Goal: Task Accomplishment & Management: Use online tool/utility

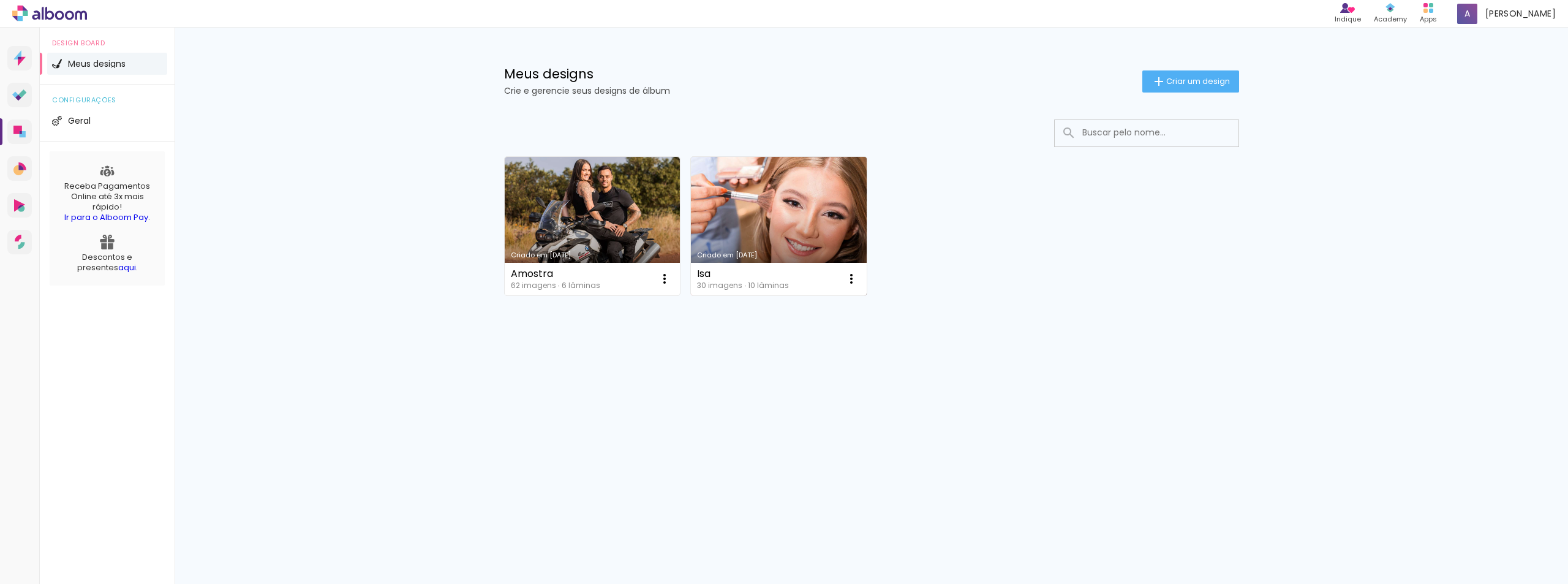
click at [824, 243] on link "Criado em [DATE]" at bounding box center [779, 226] width 176 height 138
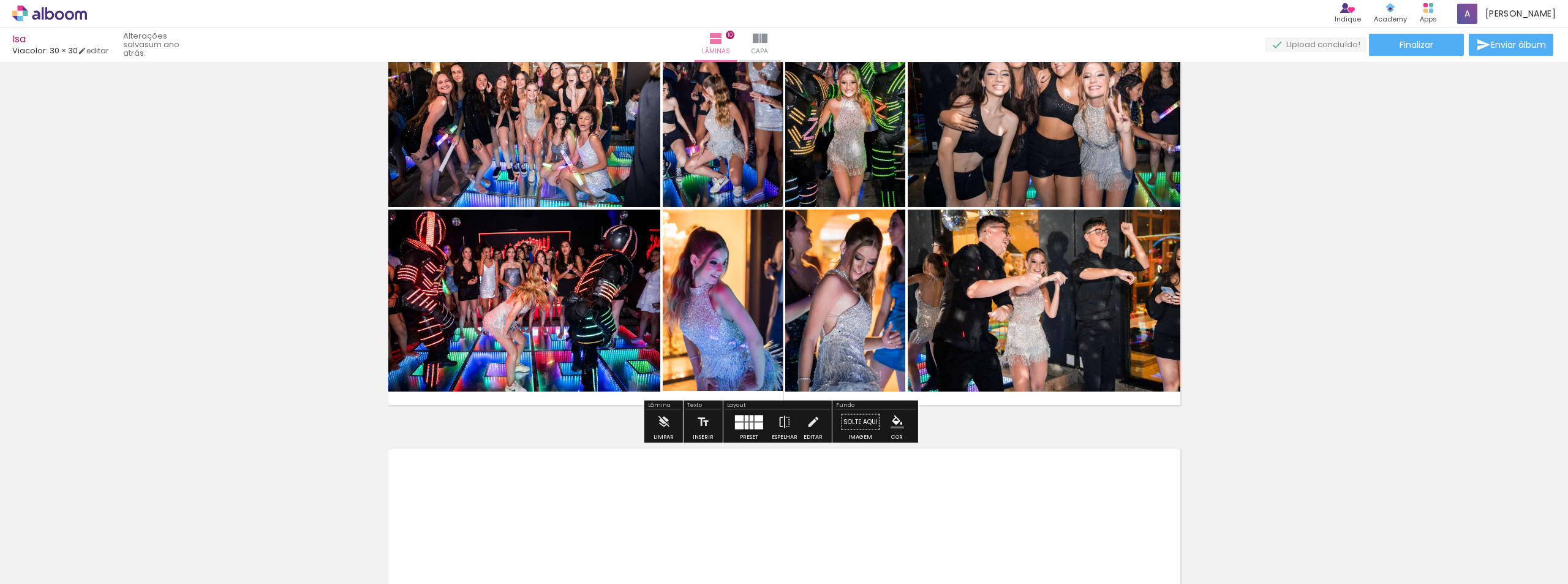
scroll to position [3972, 0]
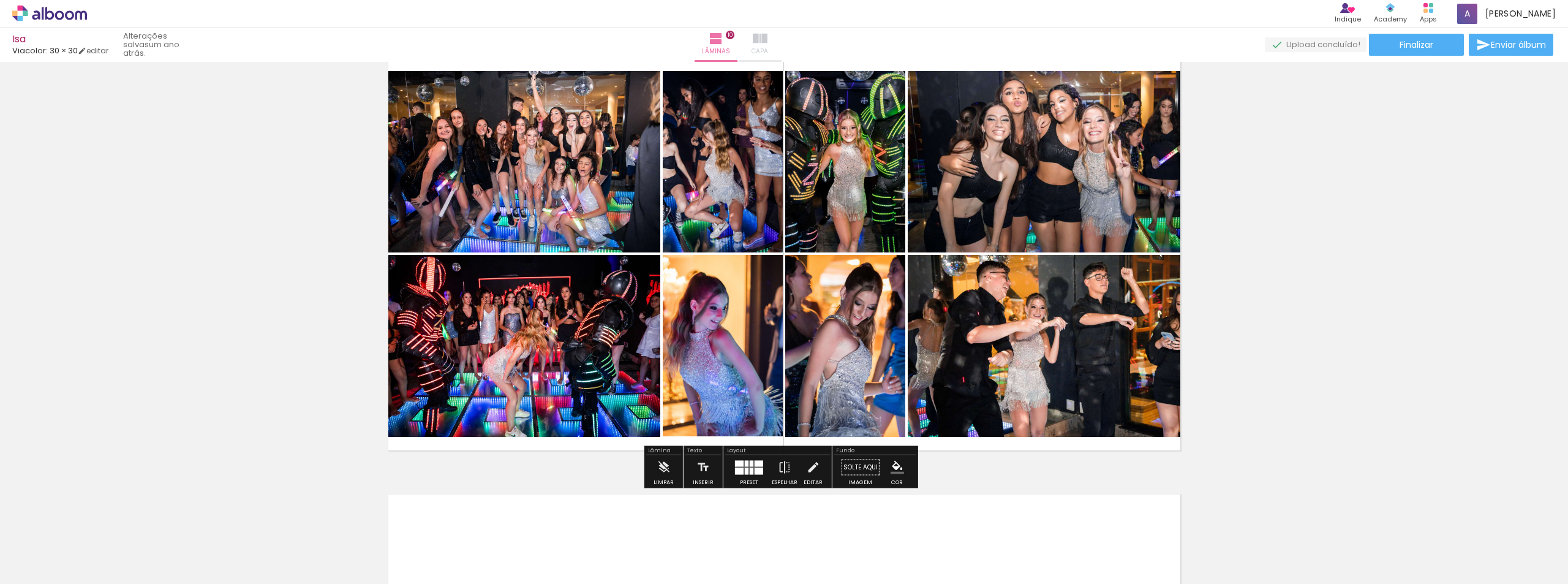
click at [768, 39] on iron-icon at bounding box center [760, 38] width 15 height 15
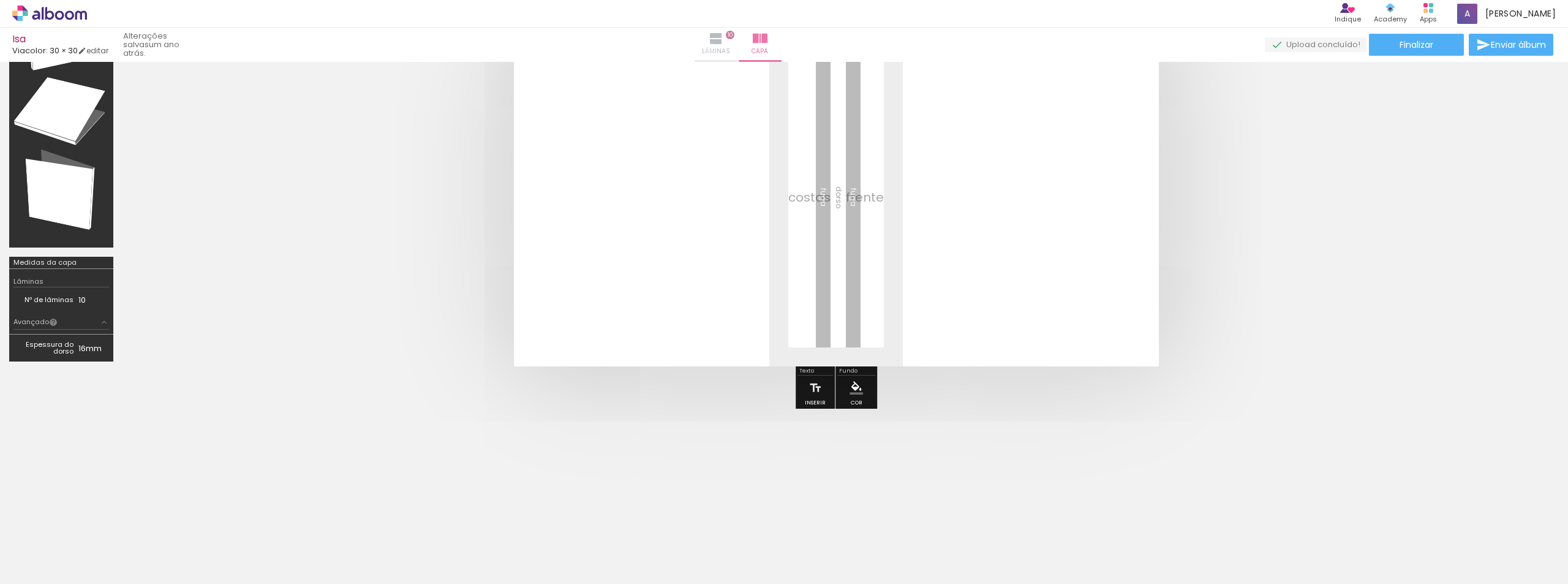
click at [730, 47] on span "Lâminas" at bounding box center [716, 51] width 28 height 11
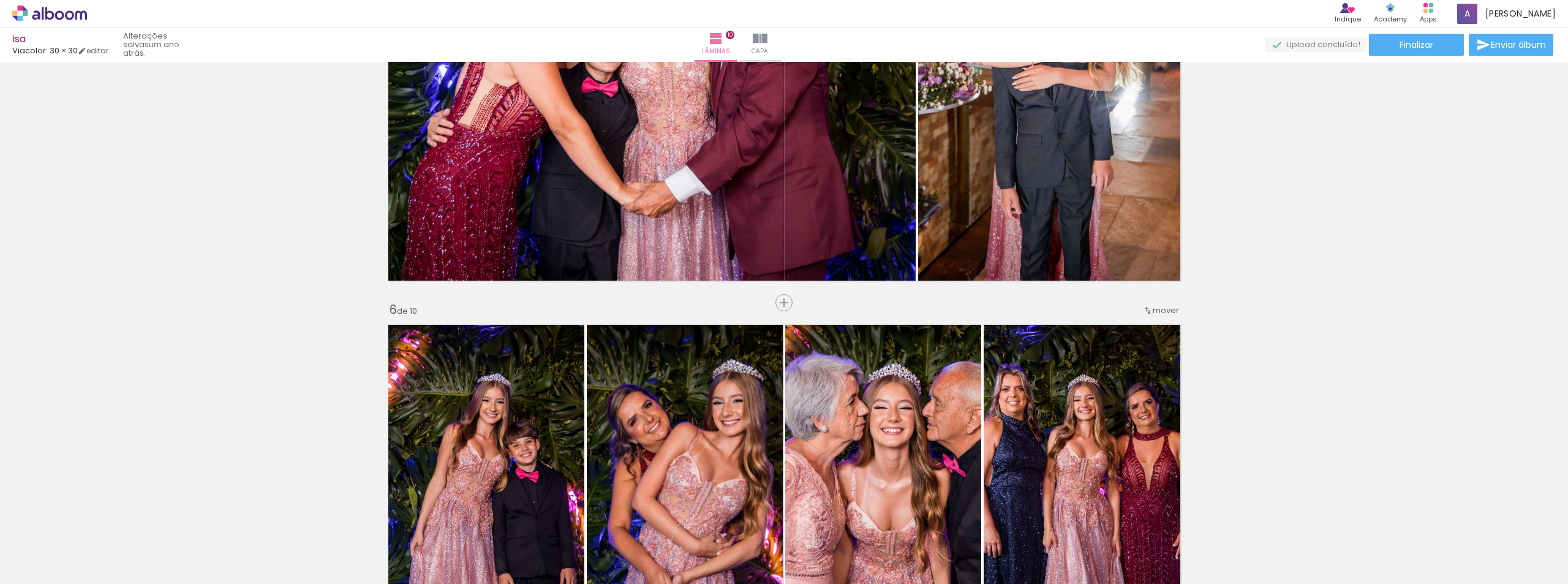
scroll to position [1950, 0]
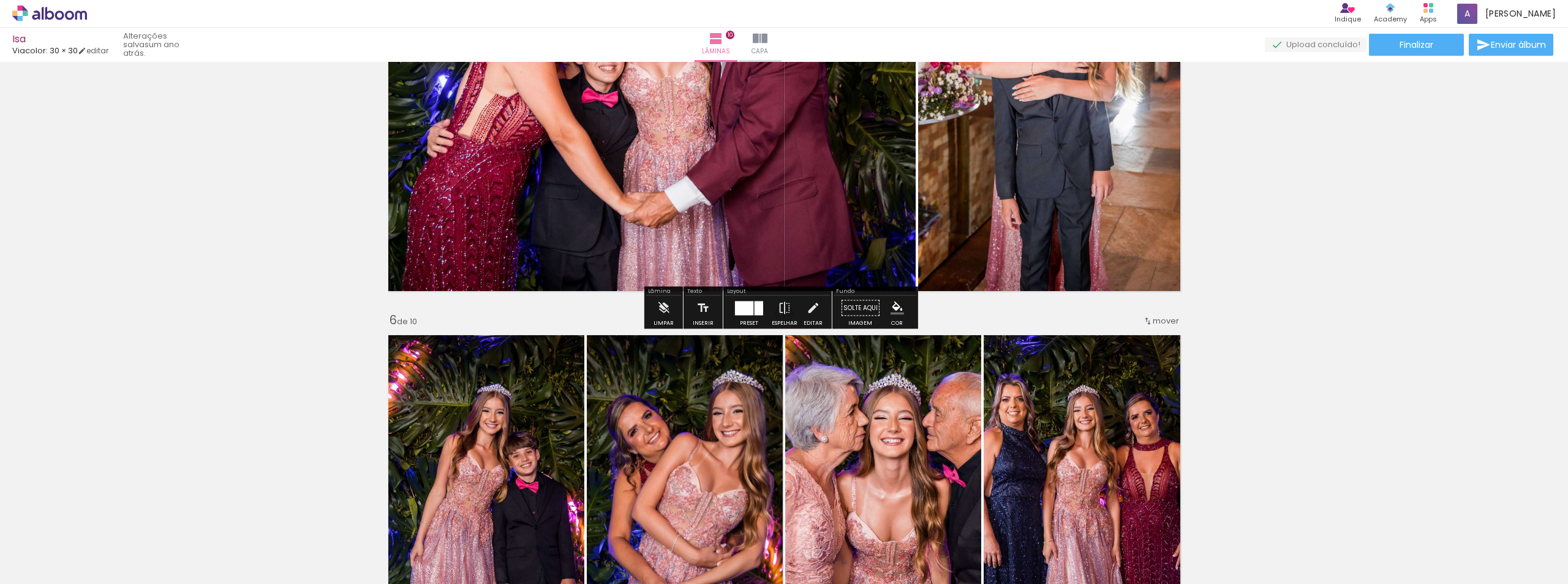
click at [1082, 210] on quentale-photo at bounding box center [1051, 95] width 269 height 406
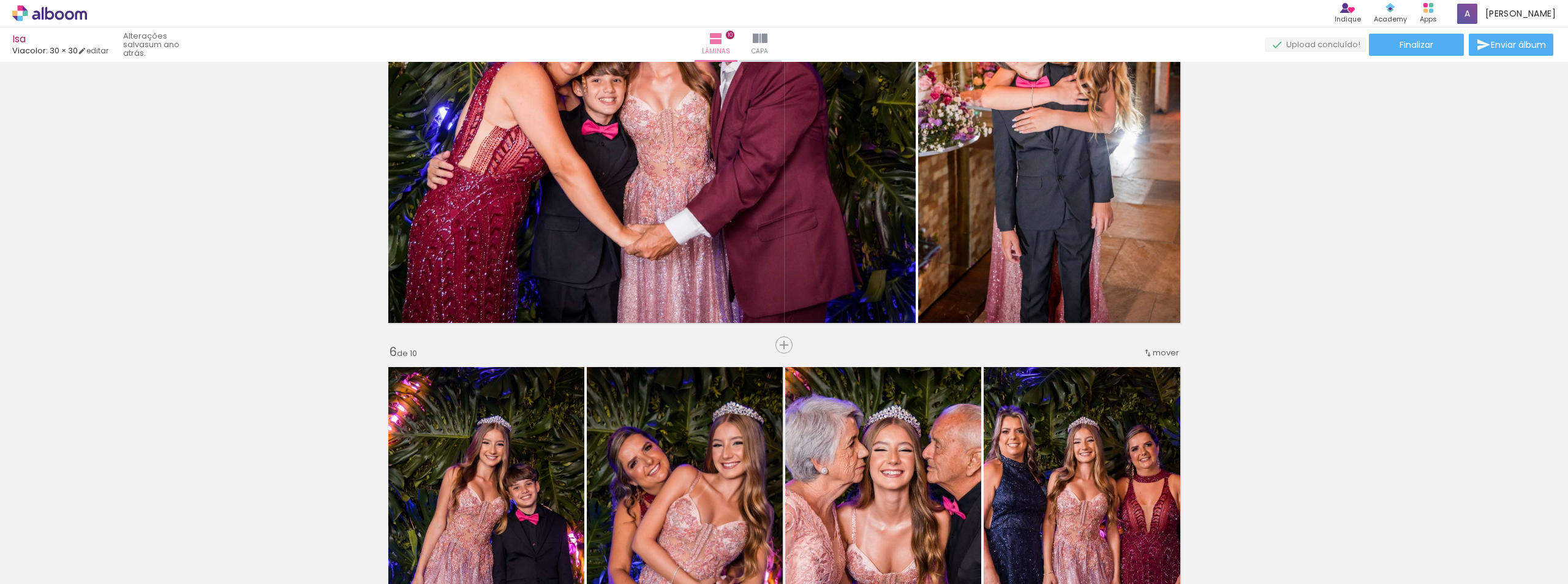
scroll to position [1705, 0]
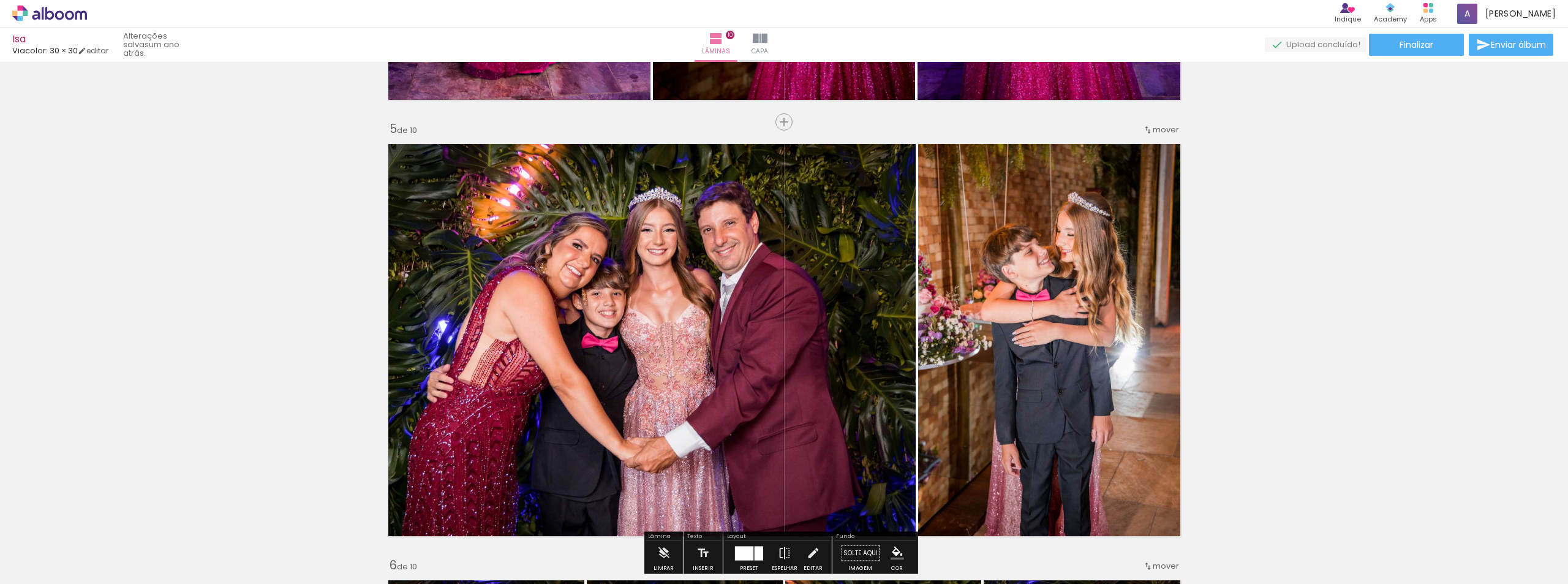
click at [808, 325] on quentale-photo at bounding box center [649, 340] width 534 height 406
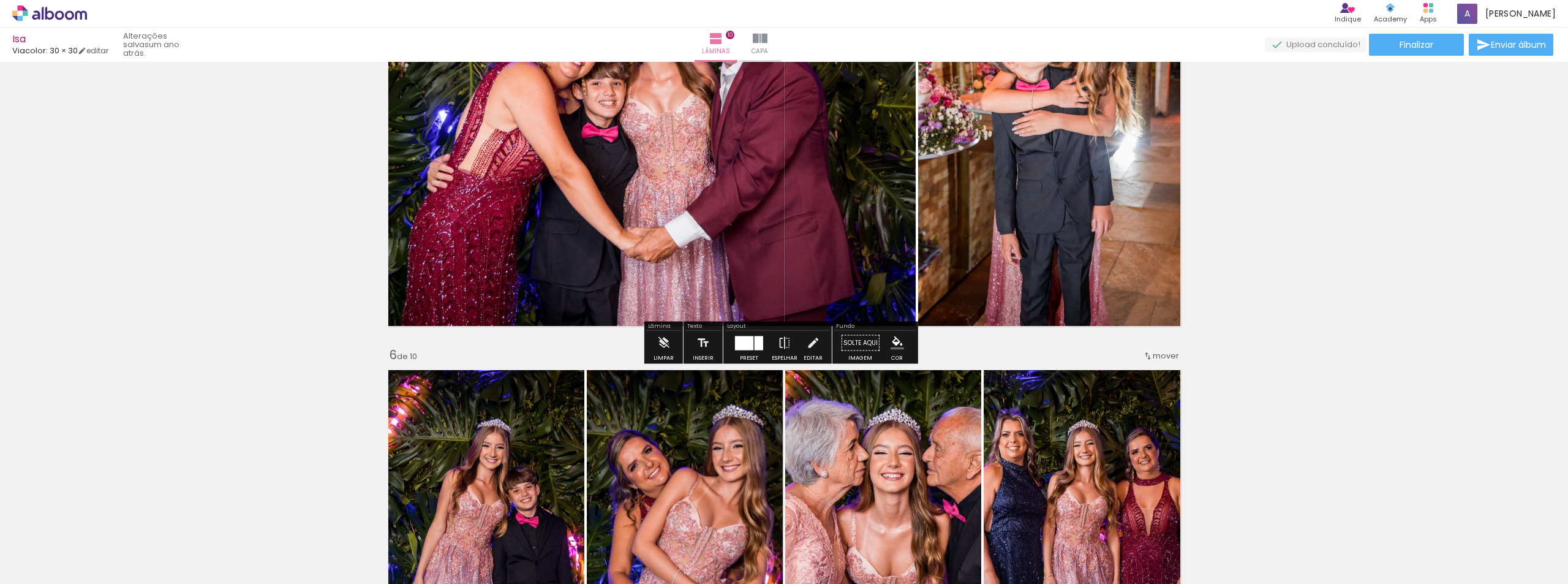
scroll to position [1950, 0]
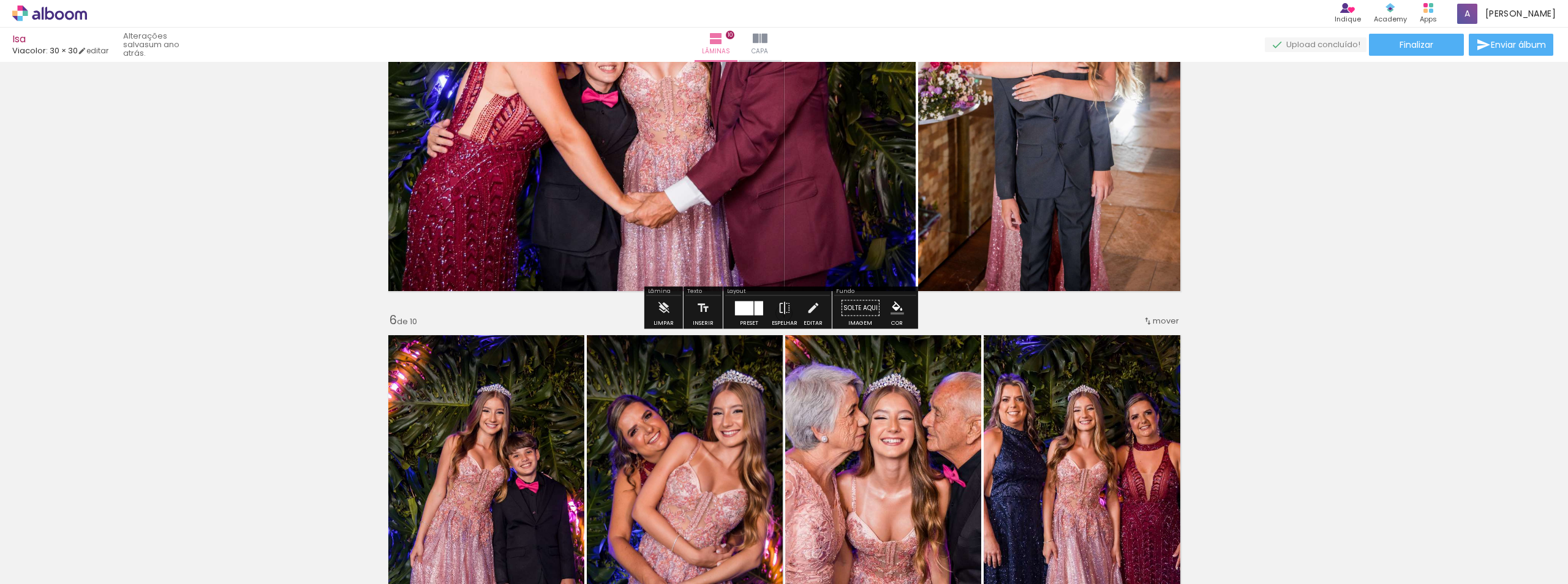
click at [755, 310] on div at bounding box center [759, 308] width 9 height 14
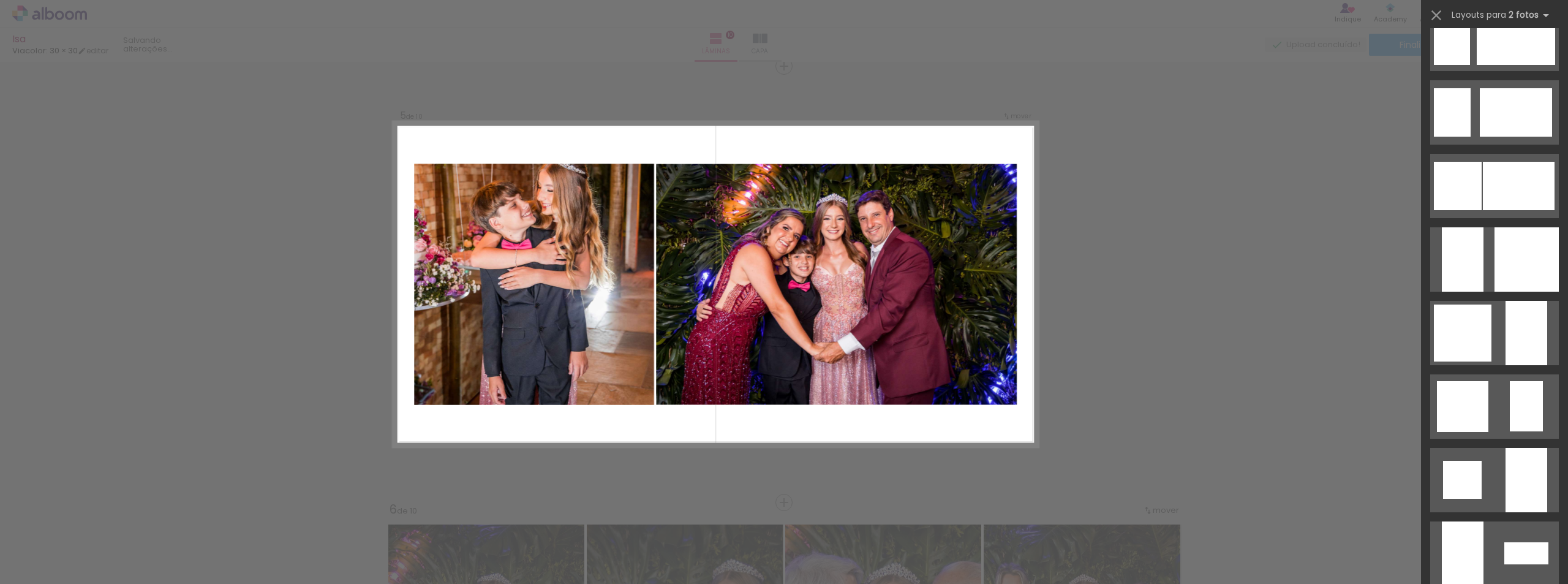
scroll to position [976, 0]
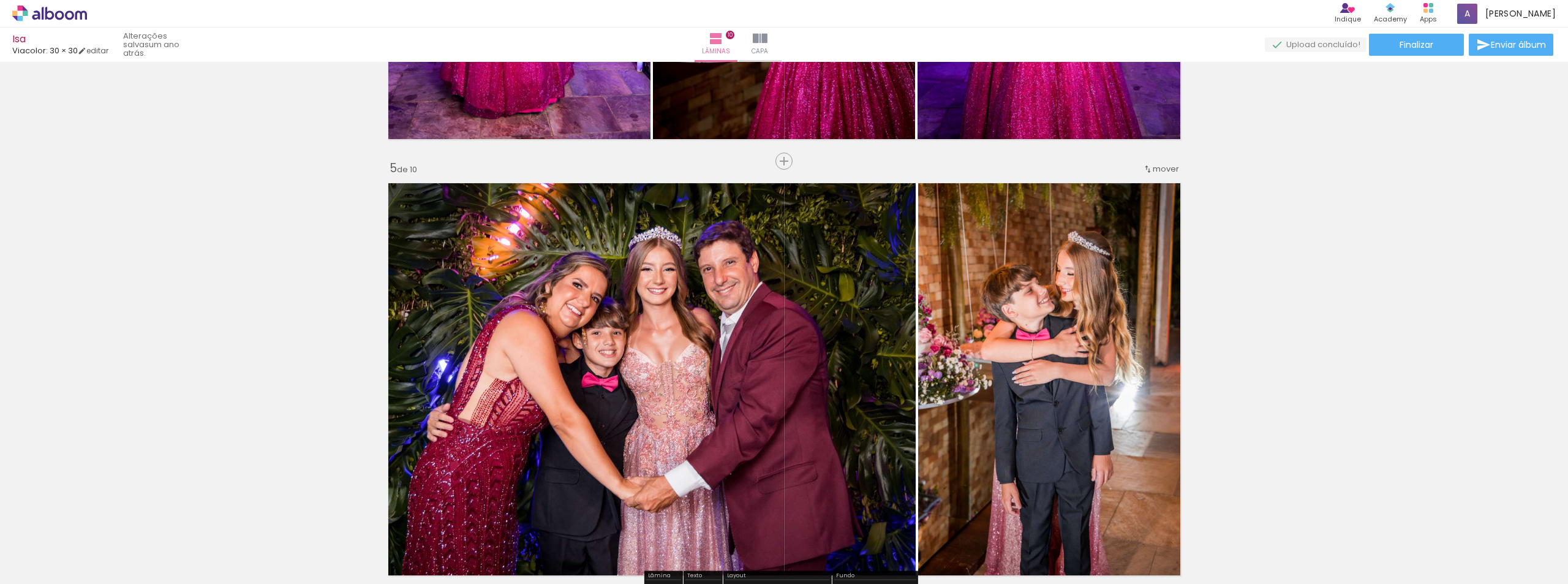
scroll to position [1577, 0]
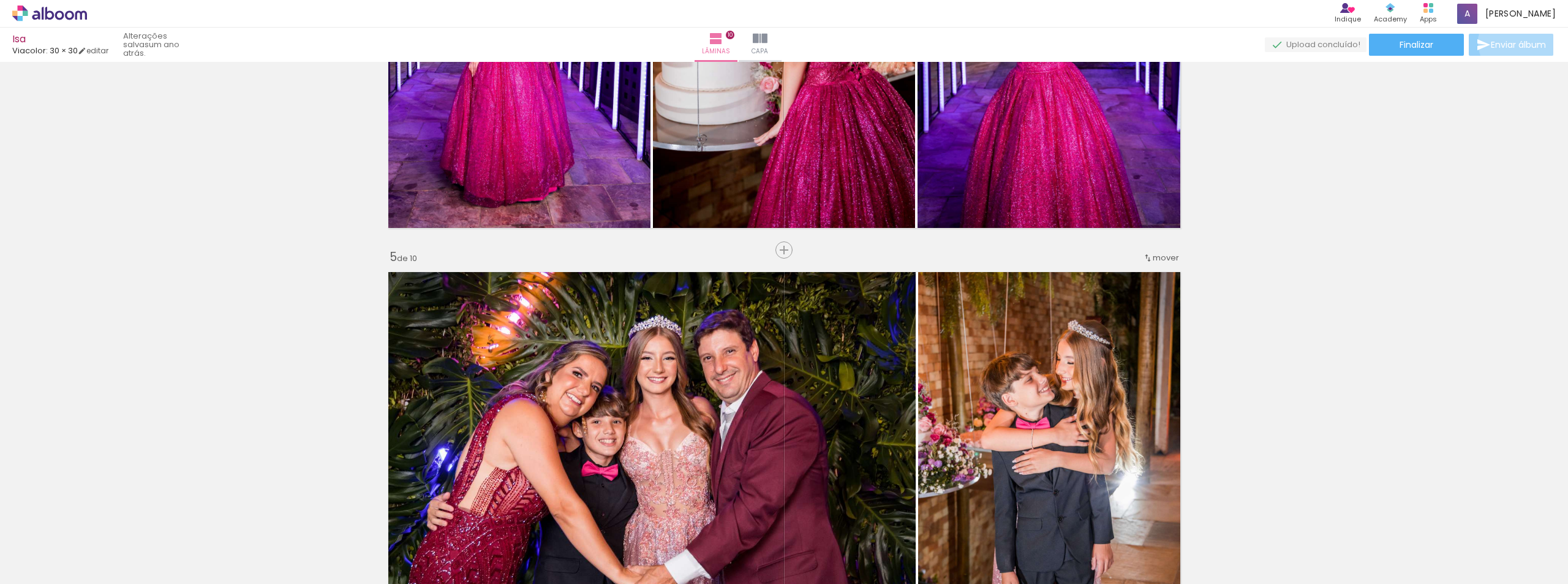
click at [1519, 42] on span "Enviar álbum" at bounding box center [1517, 44] width 55 height 9
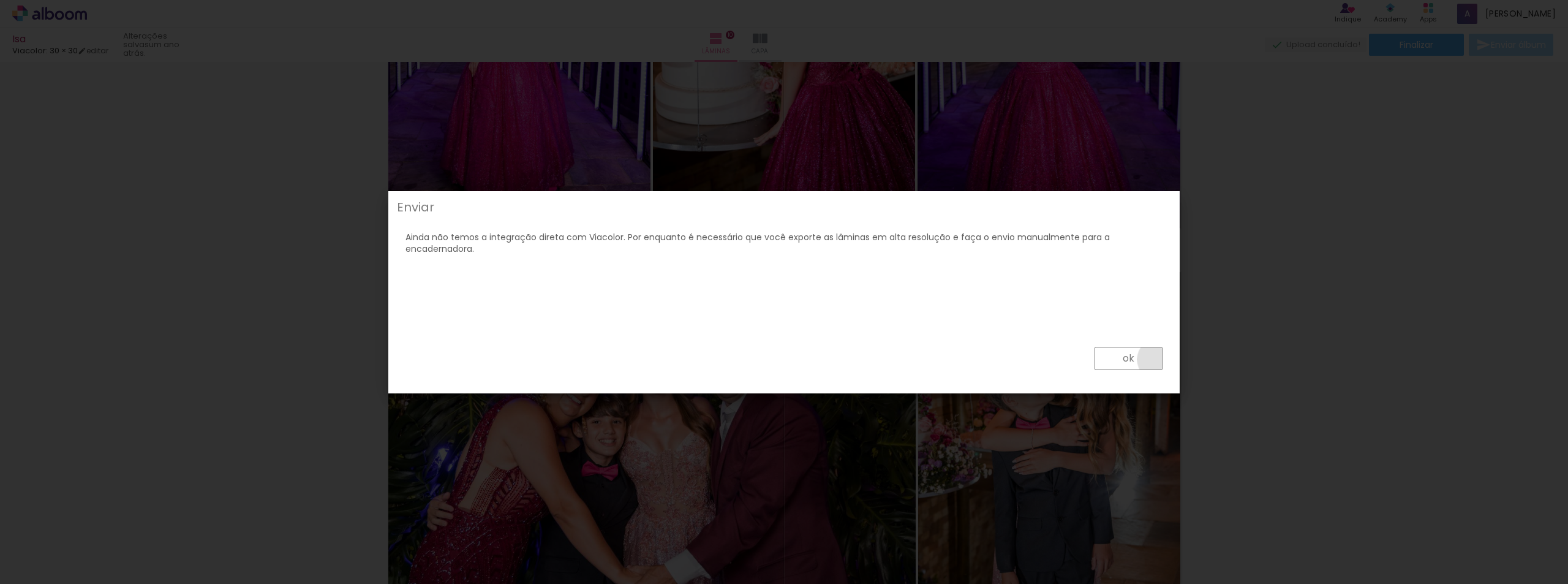
click at [1159, 360] on paper-button "ok" at bounding box center [1128, 358] width 68 height 23
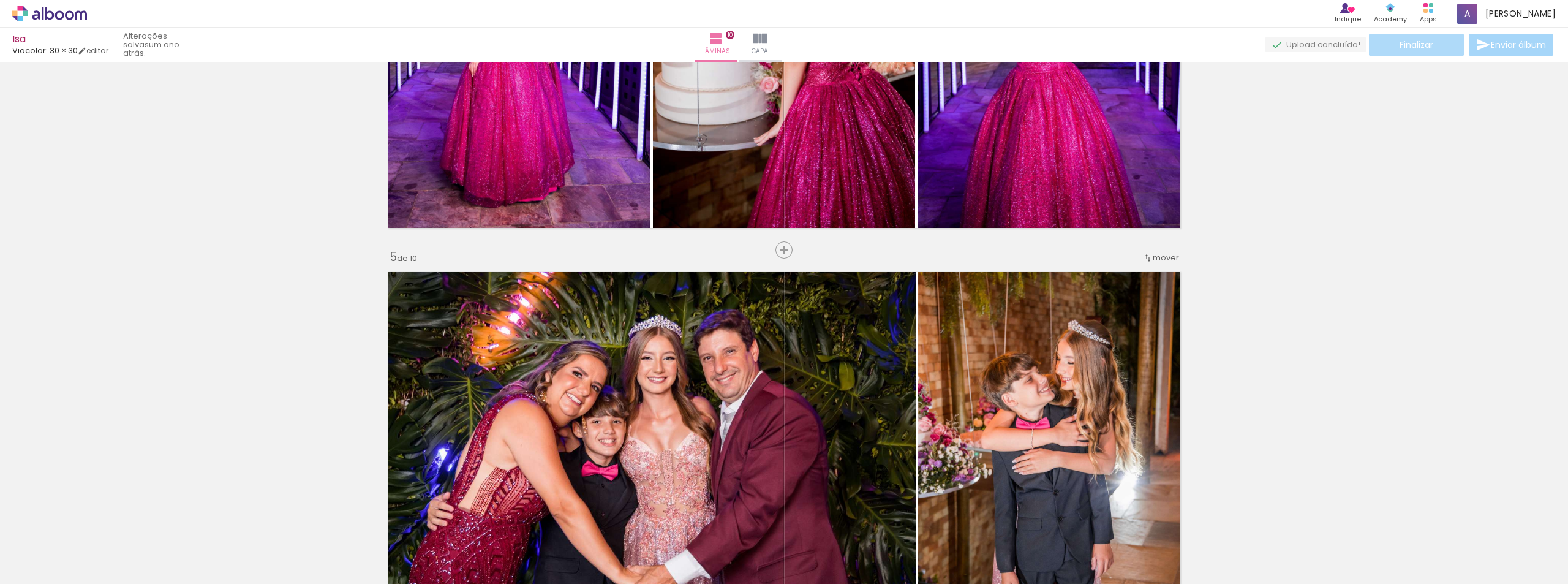
click at [1424, 47] on span "Finalizar" at bounding box center [1416, 44] width 34 height 9
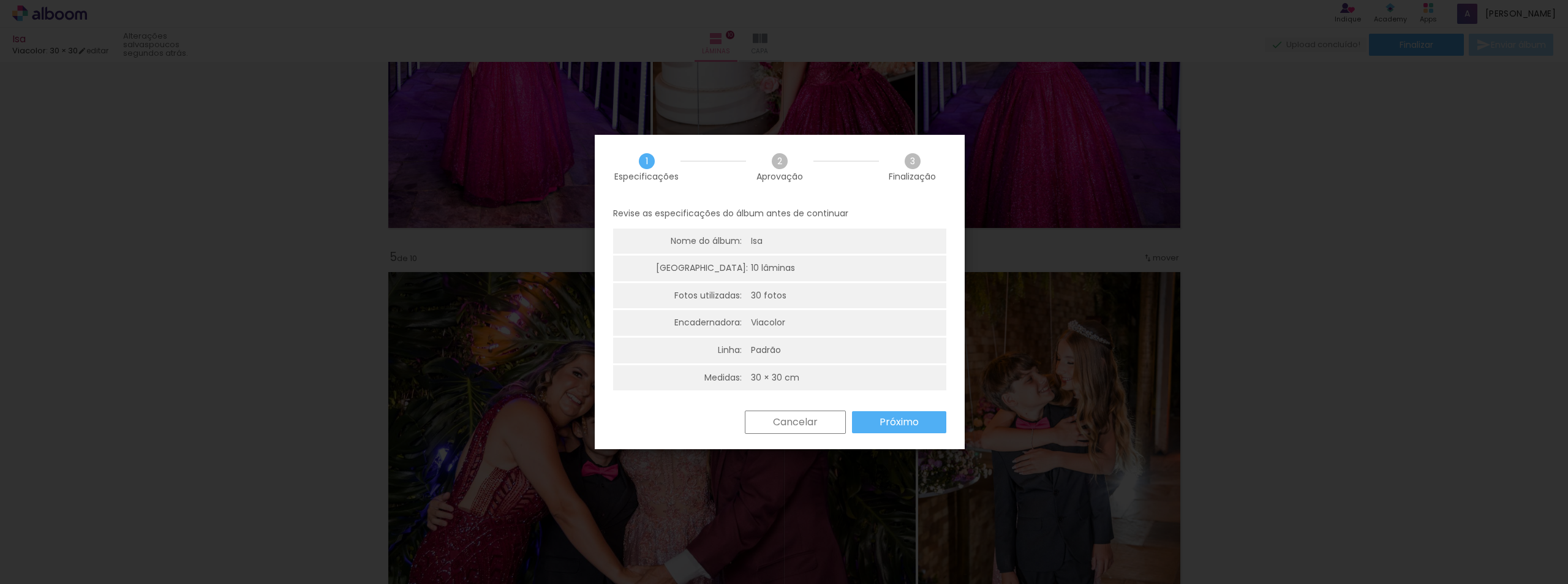
scroll to position [3, 0]
click at [888, 411] on paper-button "Próximo" at bounding box center [898, 419] width 94 height 22
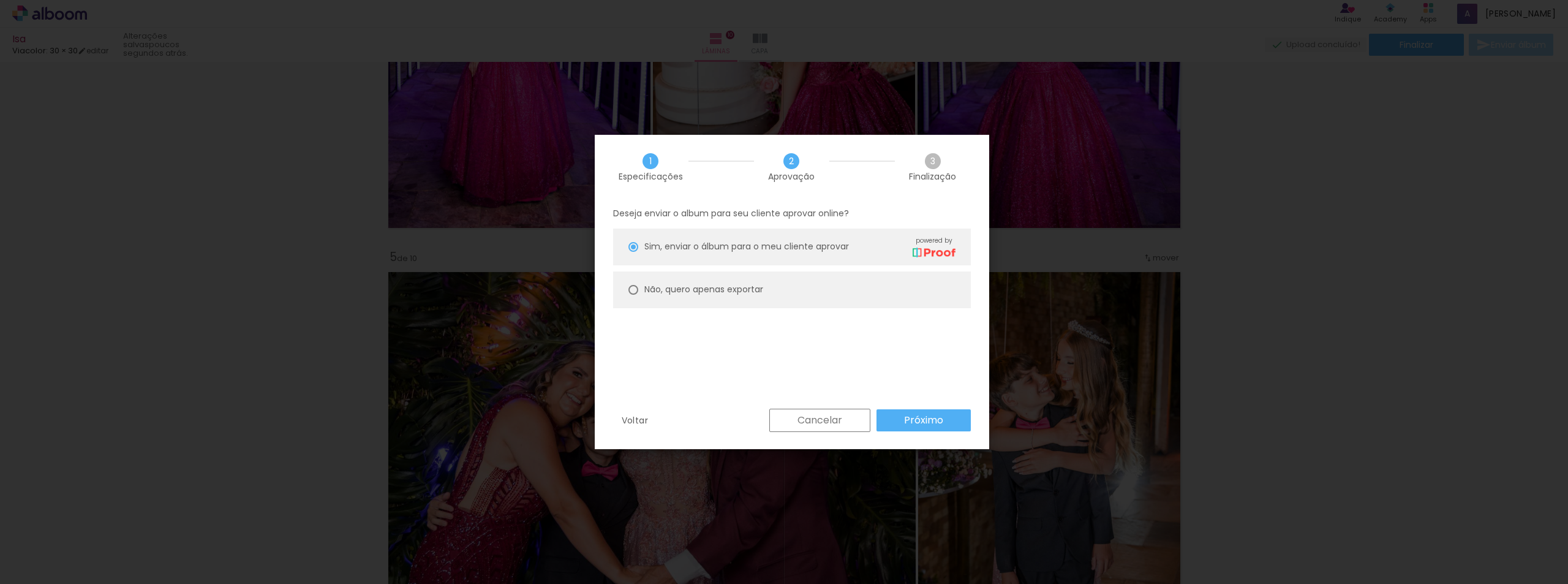
click at [799, 291] on paper-radio-button "Não, quero apenas exportar" at bounding box center [791, 289] width 358 height 37
type paper-radio-button "on"
click at [0, 0] on slot "Próximo" at bounding box center [0, 0] width 0 height 0
type input "Alta, 300 DPI"
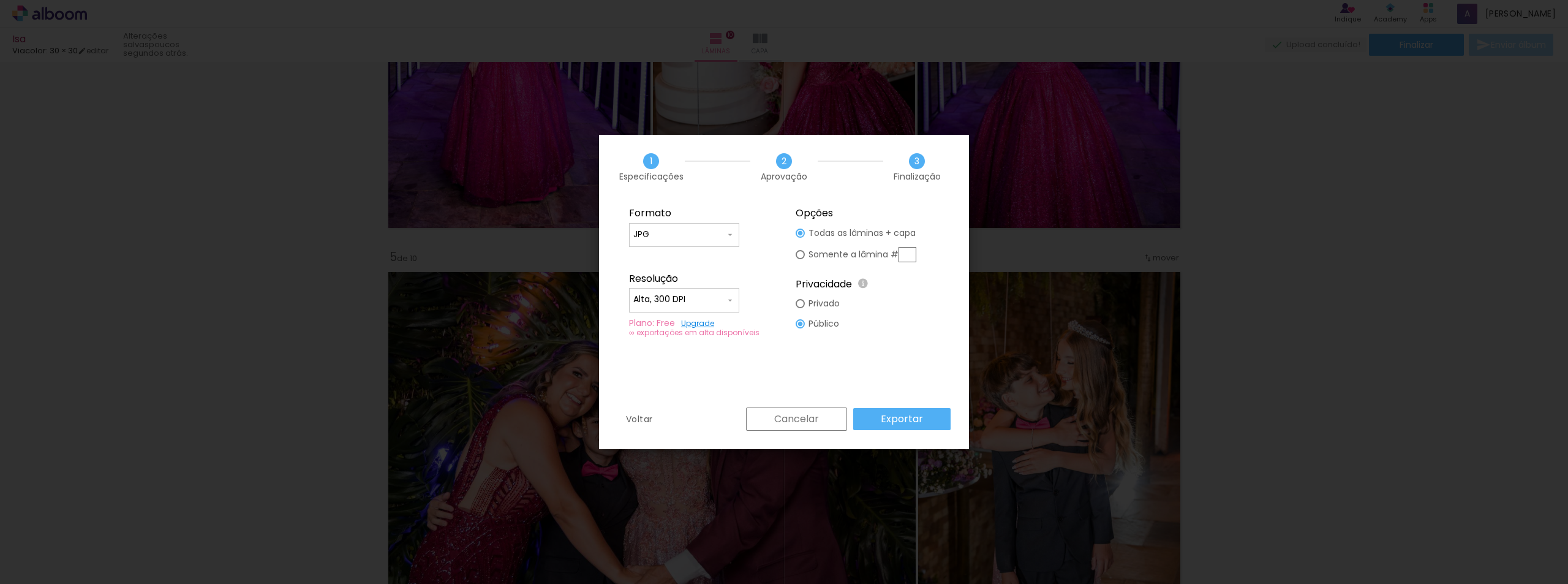
click at [703, 324] on link "Upgrade" at bounding box center [697, 323] width 33 height 10
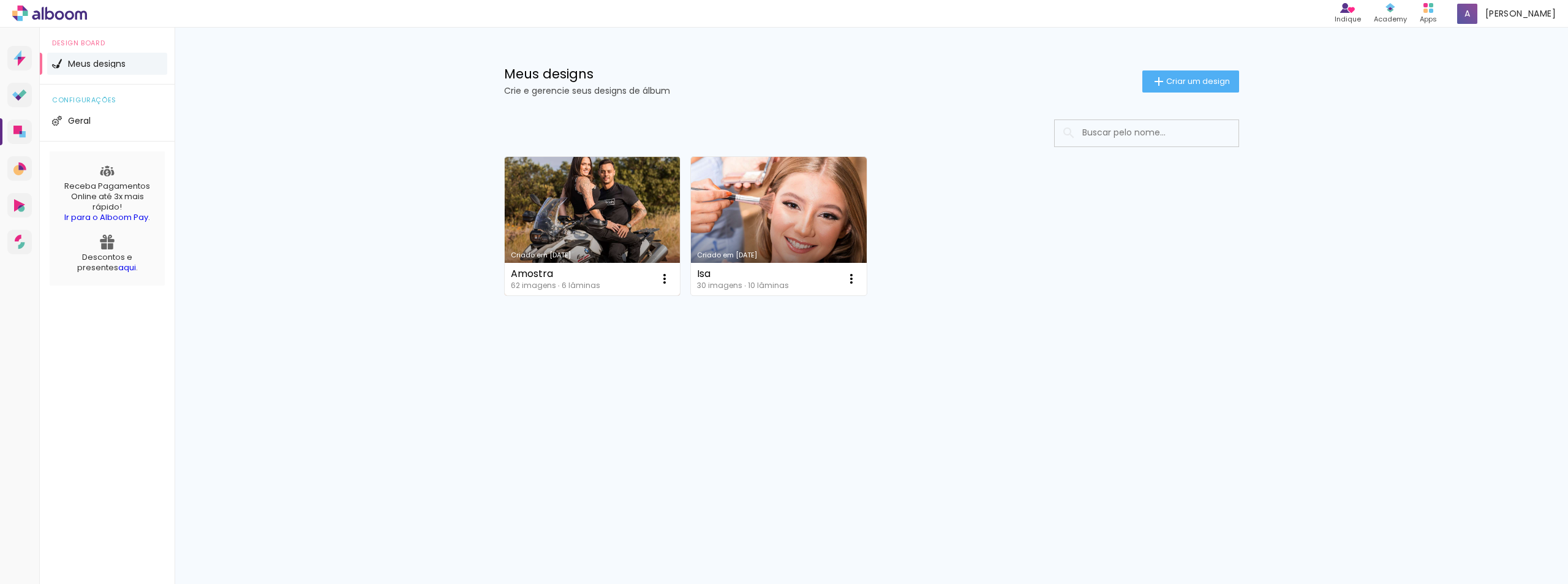
click at [556, 201] on link "Criado em [DATE]" at bounding box center [593, 226] width 176 height 138
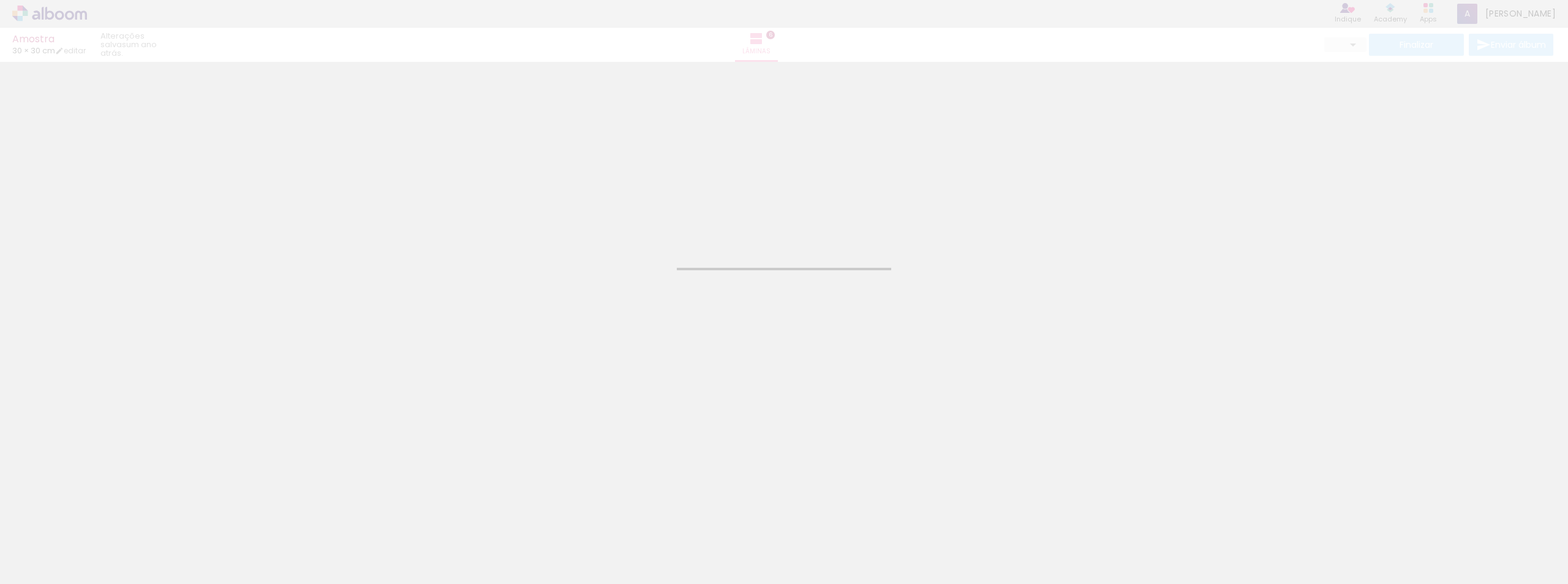
type input "JPG"
type input "Alta, 300 DPI"
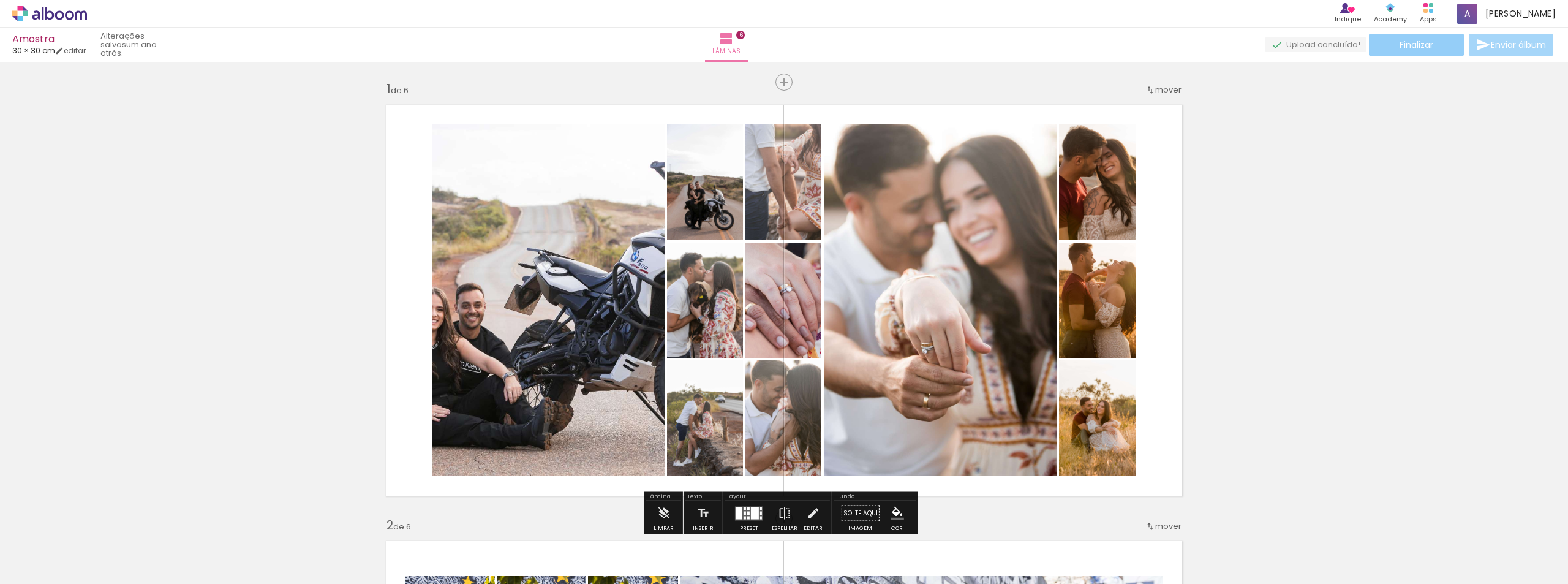
click at [1403, 49] on span "Finalizar" at bounding box center [1416, 44] width 34 height 9
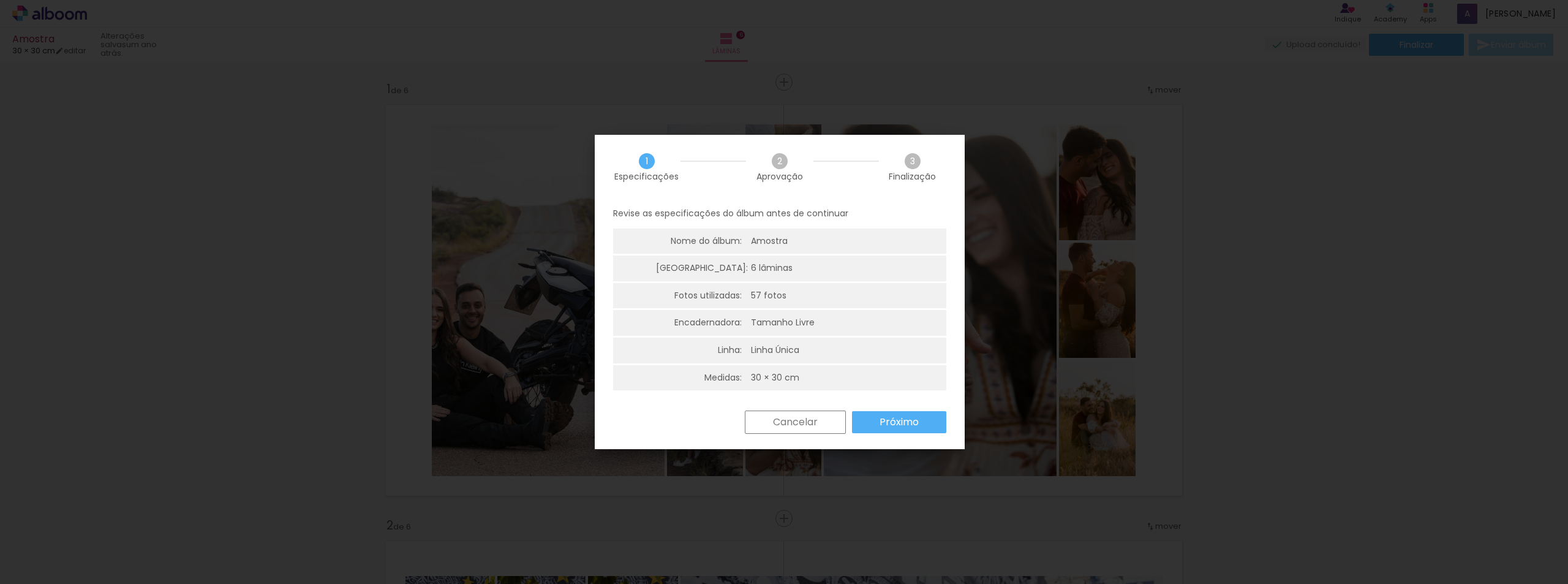
click at [994, 514] on slot "Próximo" at bounding box center [1013, 543] width 39 height 58
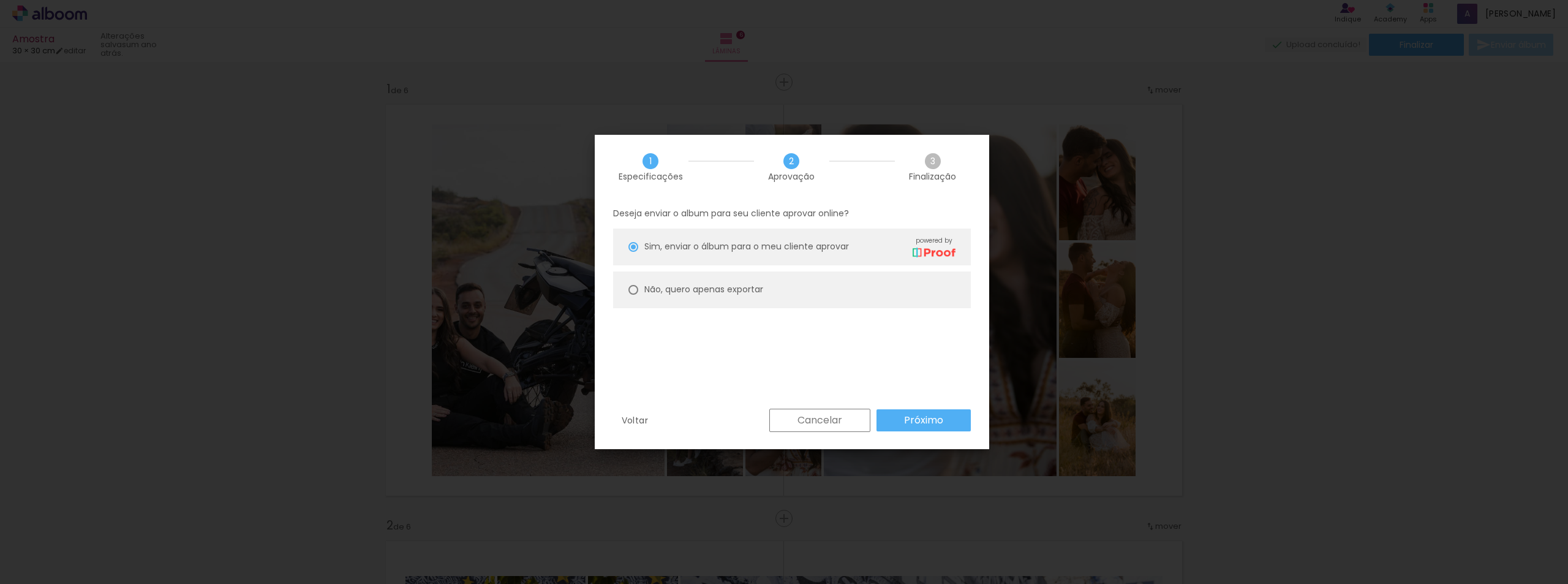
type paper-radio-button "on"
type input "Alta, 300 DPI"
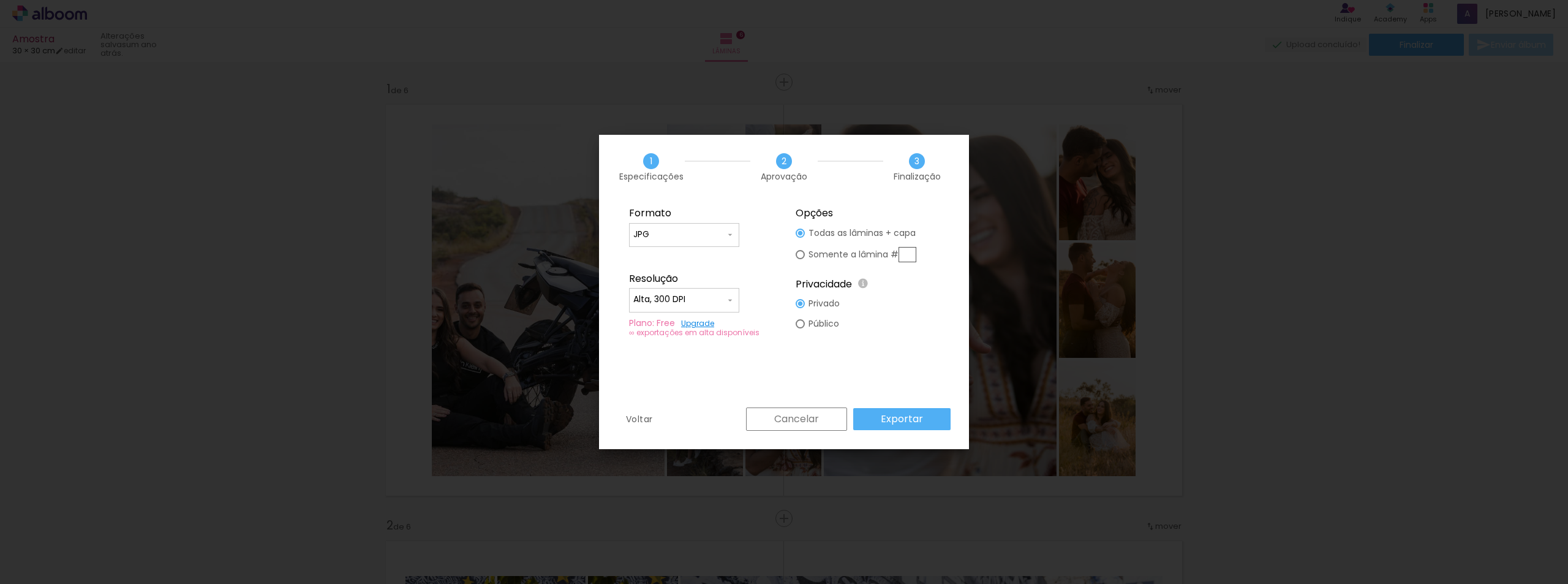
click at [0, 0] on paper-input-container "Alta, 300 DPI" at bounding box center [0, 0] width 0 height 0
click at [0, 0] on paper-item "Alta, 300 DPI" at bounding box center [0, 0] width 0 height 0
click at [0, 0] on div "∞ exportações em alta disponíveis" at bounding box center [0, 0] width 0 height 0
click at [0, 0] on link "Upgrade" at bounding box center [0, 0] width 0 height 0
click at [711, 321] on link "Upgrade" at bounding box center [697, 323] width 33 height 10
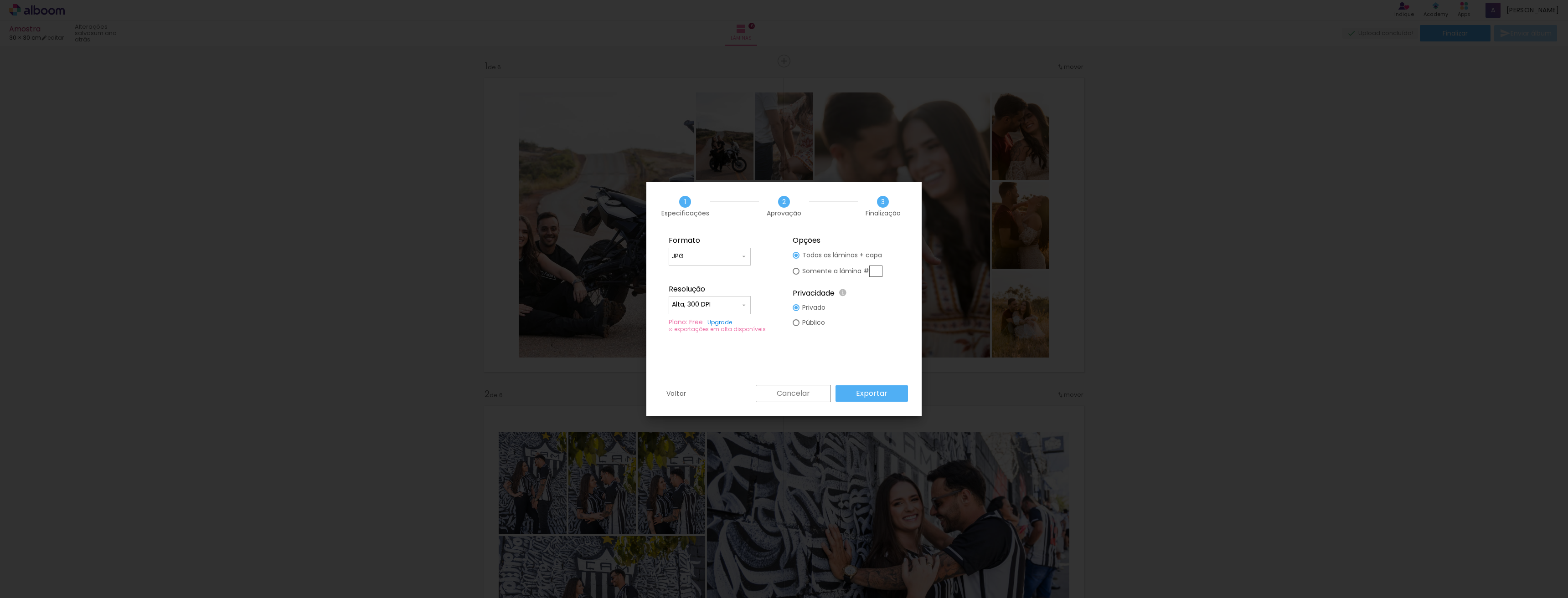
click at [588, 158] on iron-overlay-backdrop at bounding box center [784, 299] width 1568 height 598
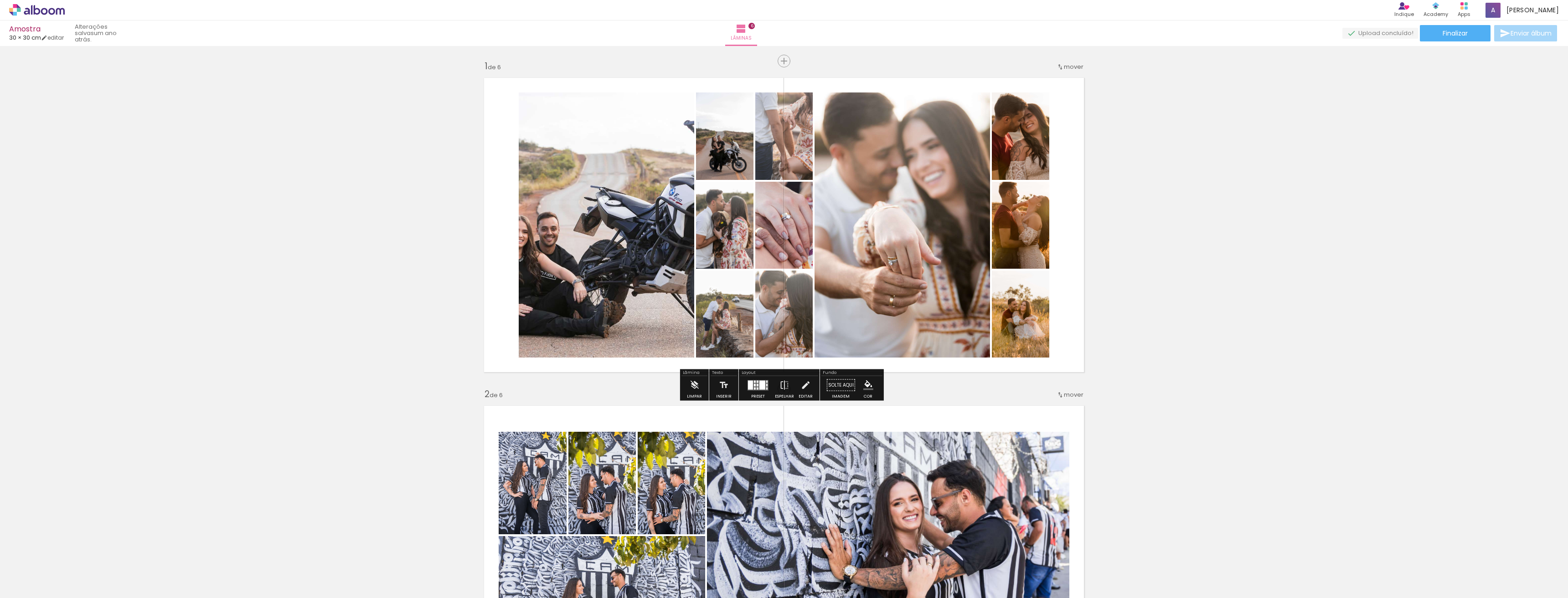
click at [608, 155] on quentale-photo at bounding box center [606, 225] width 176 height 266
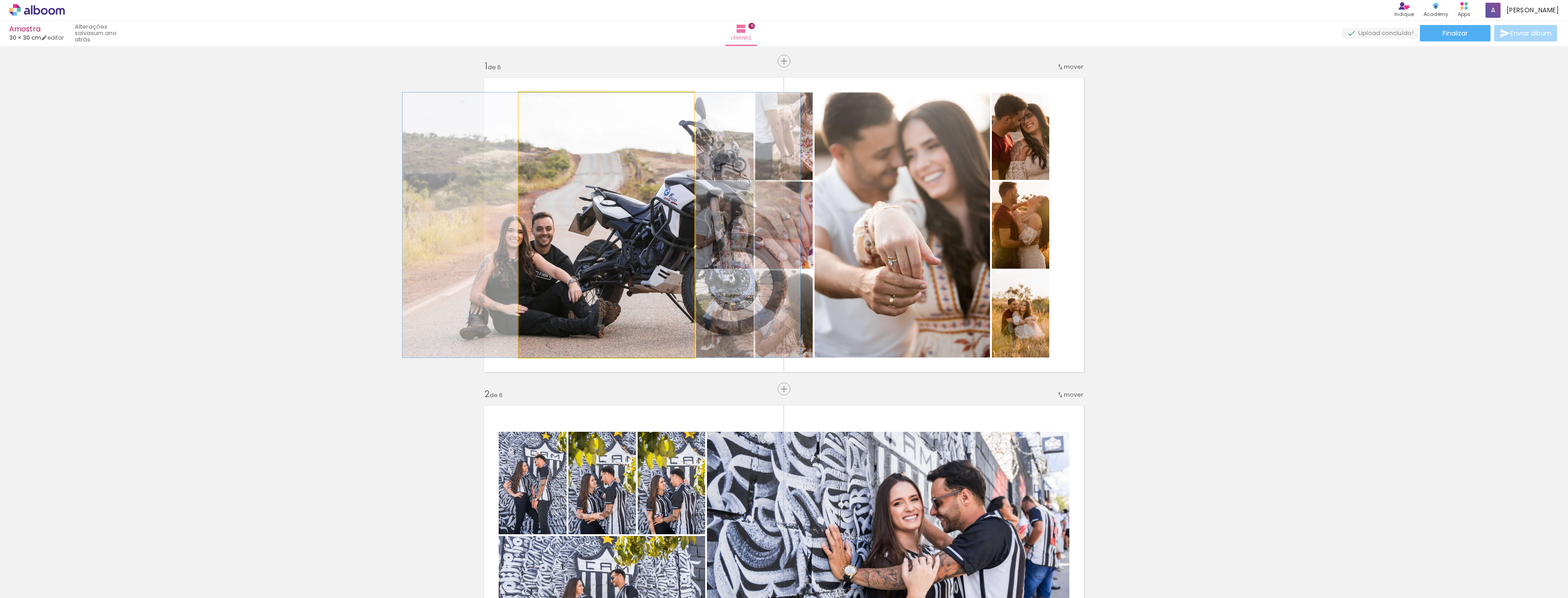
drag, startPoint x: 643, startPoint y: 173, endPoint x: 638, endPoint y: 193, distance: 20.6
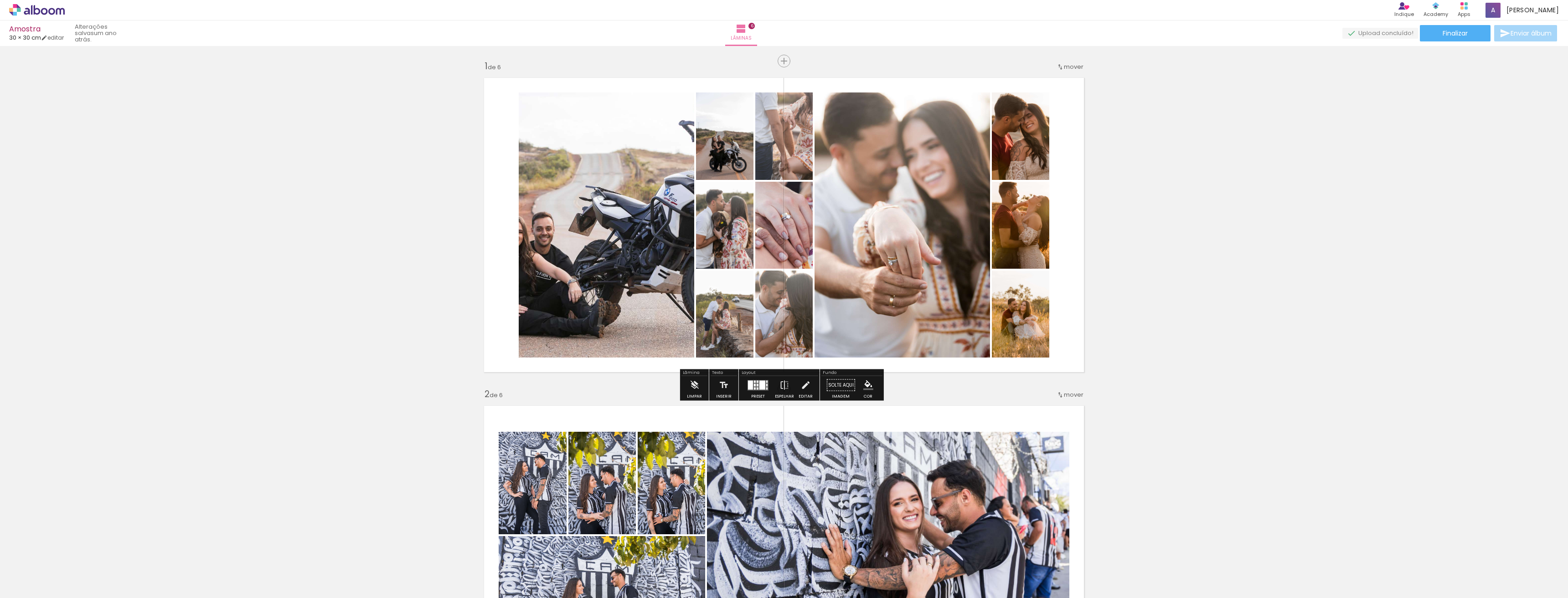
click at [712, 152] on quentale-photo at bounding box center [724, 136] width 57 height 88
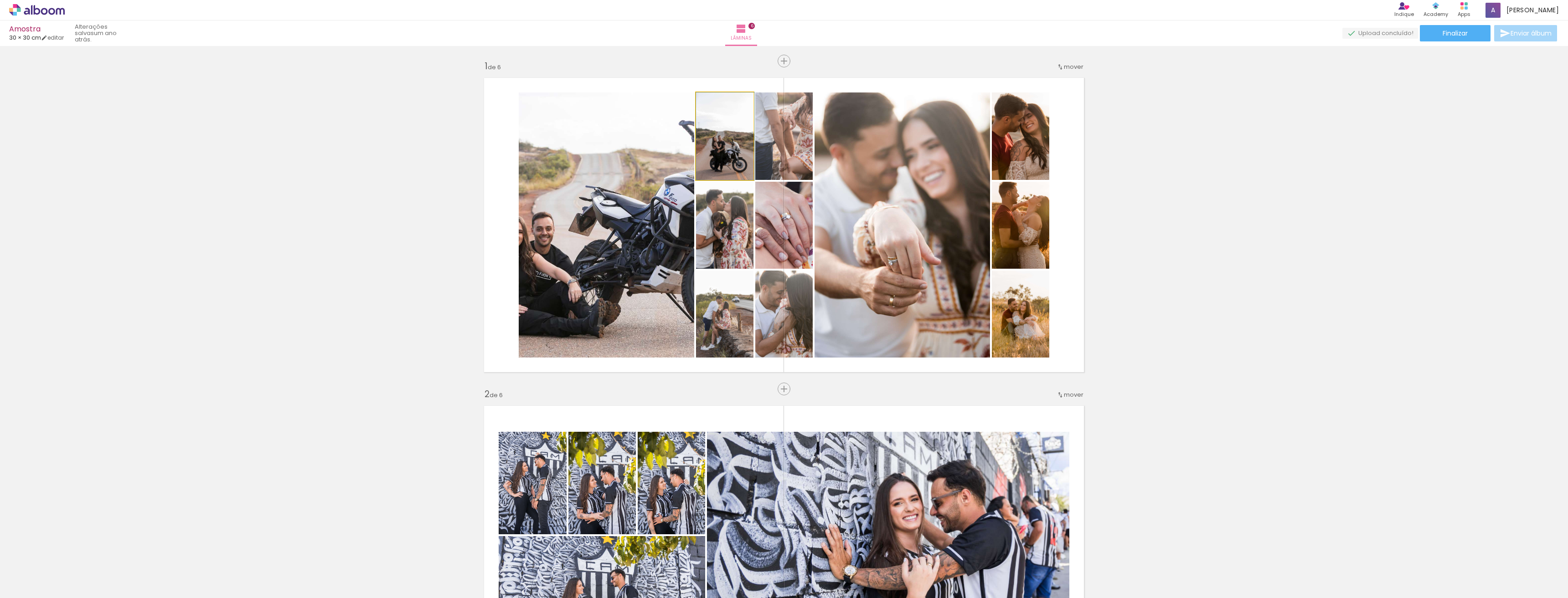
drag, startPoint x: 712, startPoint y: 156, endPoint x: 713, endPoint y: 169, distance: 13.0
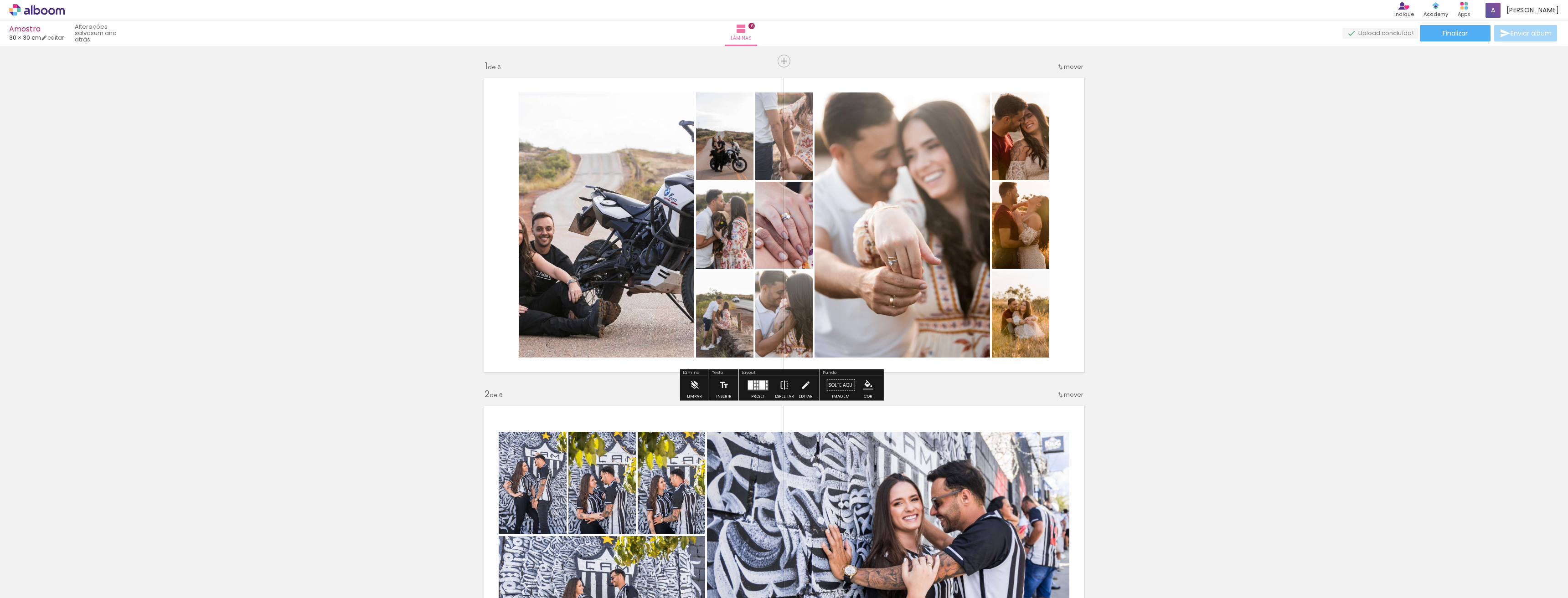
click at [735, 255] on quentale-photo at bounding box center [724, 225] width 57 height 87
click at [714, 319] on quentale-photo at bounding box center [724, 314] width 57 height 87
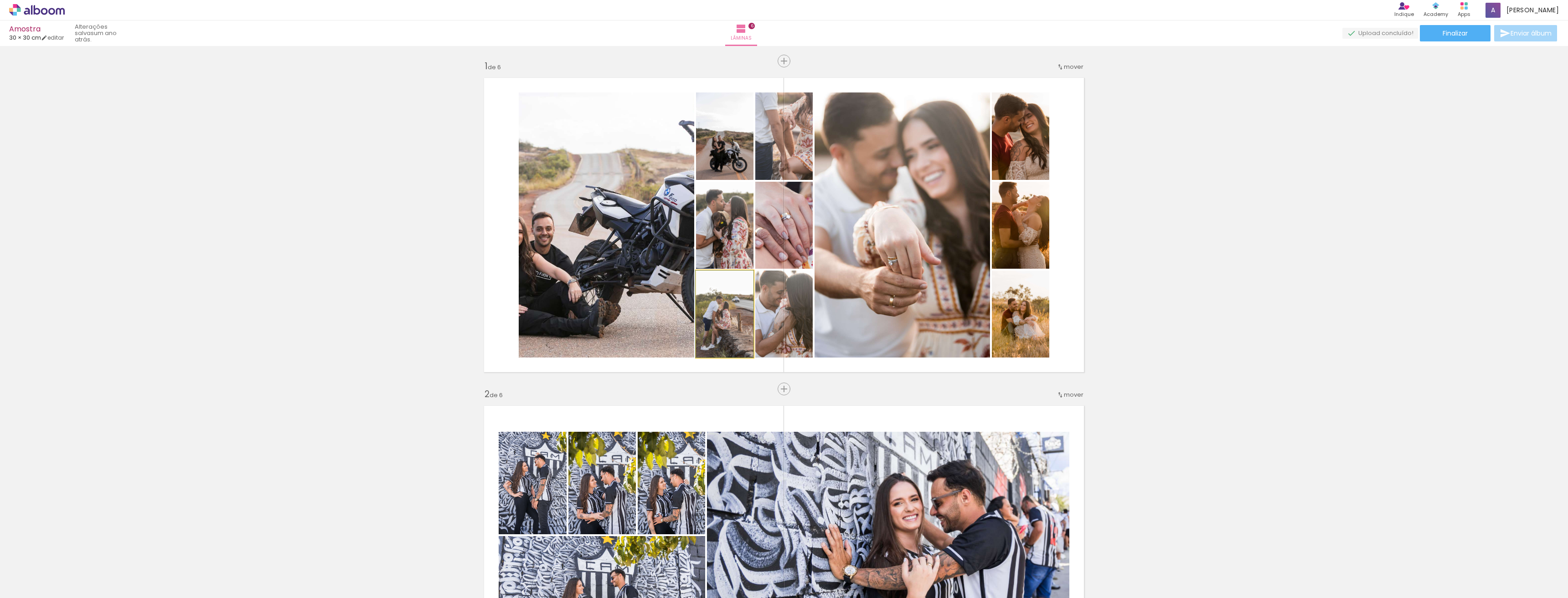
click at [714, 319] on quentale-photo at bounding box center [724, 314] width 57 height 87
